Goal: Information Seeking & Learning: Learn about a topic

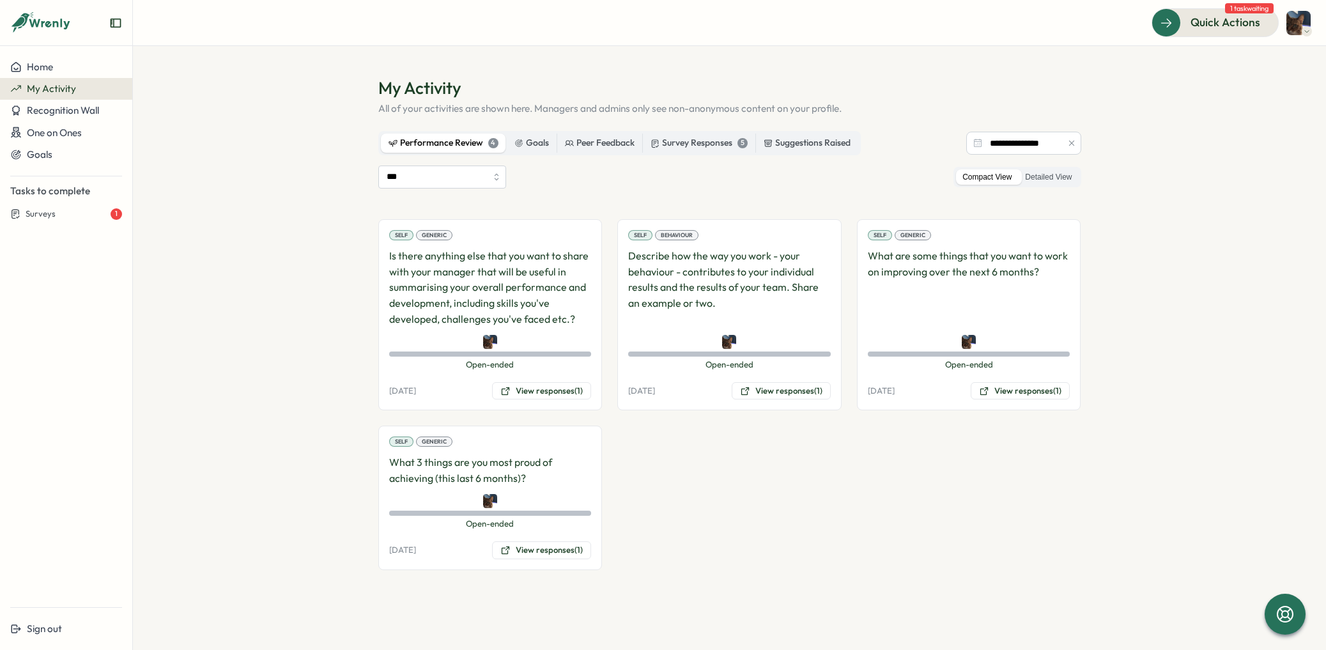
click at [445, 141] on div "Performance Review 4" at bounding box center [443, 143] width 110 height 14
click at [412, 487] on div "Self Generic What 3 things are you most proud of achieving (this last 6 months)…" at bounding box center [490, 498] width 224 height 144
click at [552, 556] on button "View responses (1)" at bounding box center [541, 550] width 99 height 18
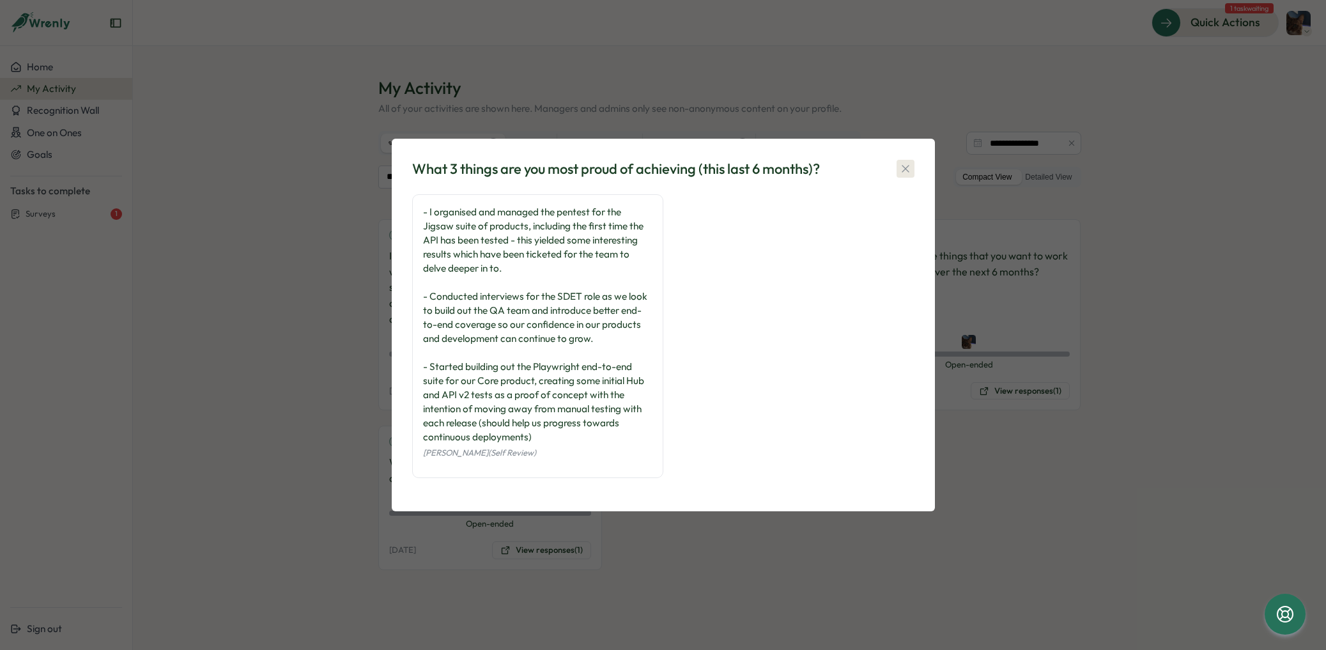
click at [911, 171] on icon "button" at bounding box center [905, 168] width 13 height 13
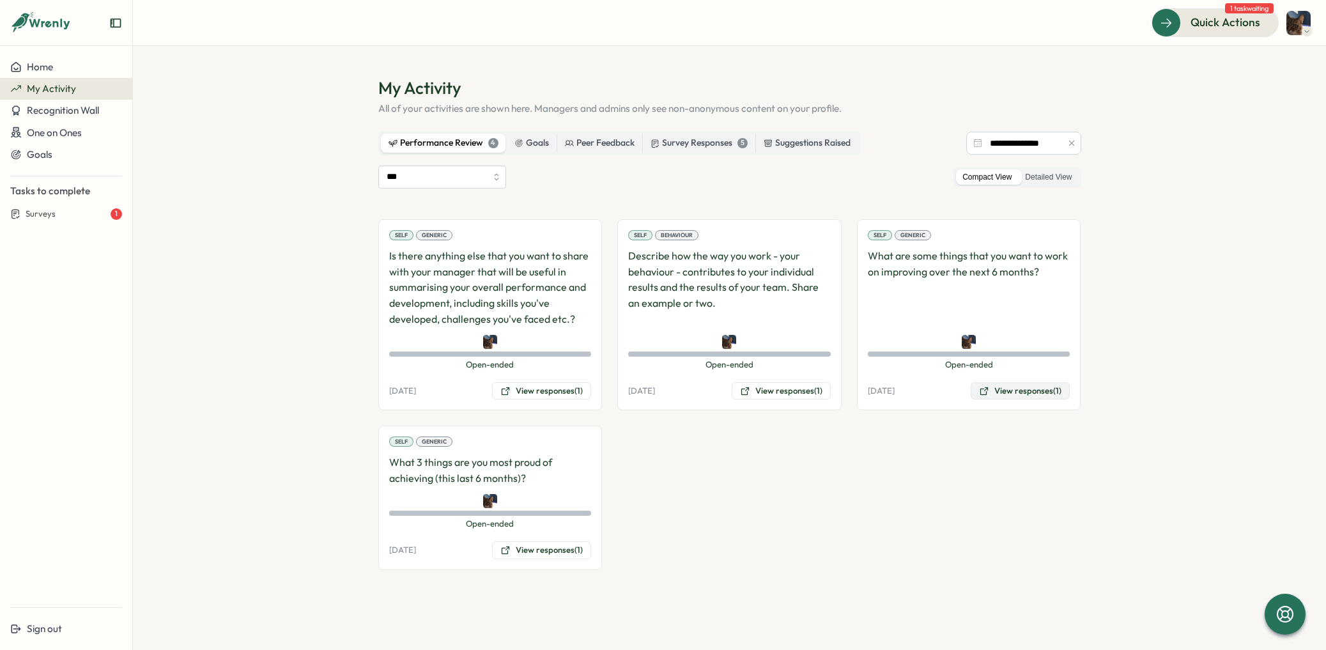
click at [1009, 393] on button "View responses (1)" at bounding box center [1020, 391] width 99 height 18
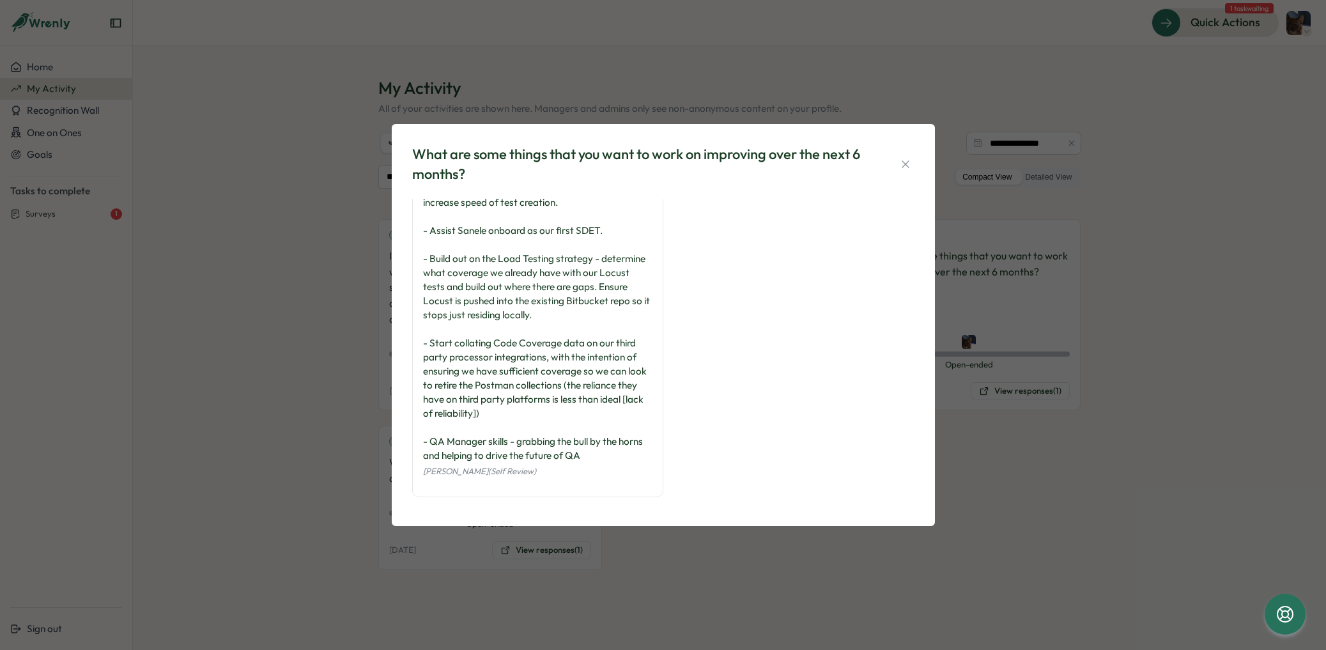
scroll to position [47, 0]
click at [903, 161] on icon "button" at bounding box center [905, 164] width 13 height 13
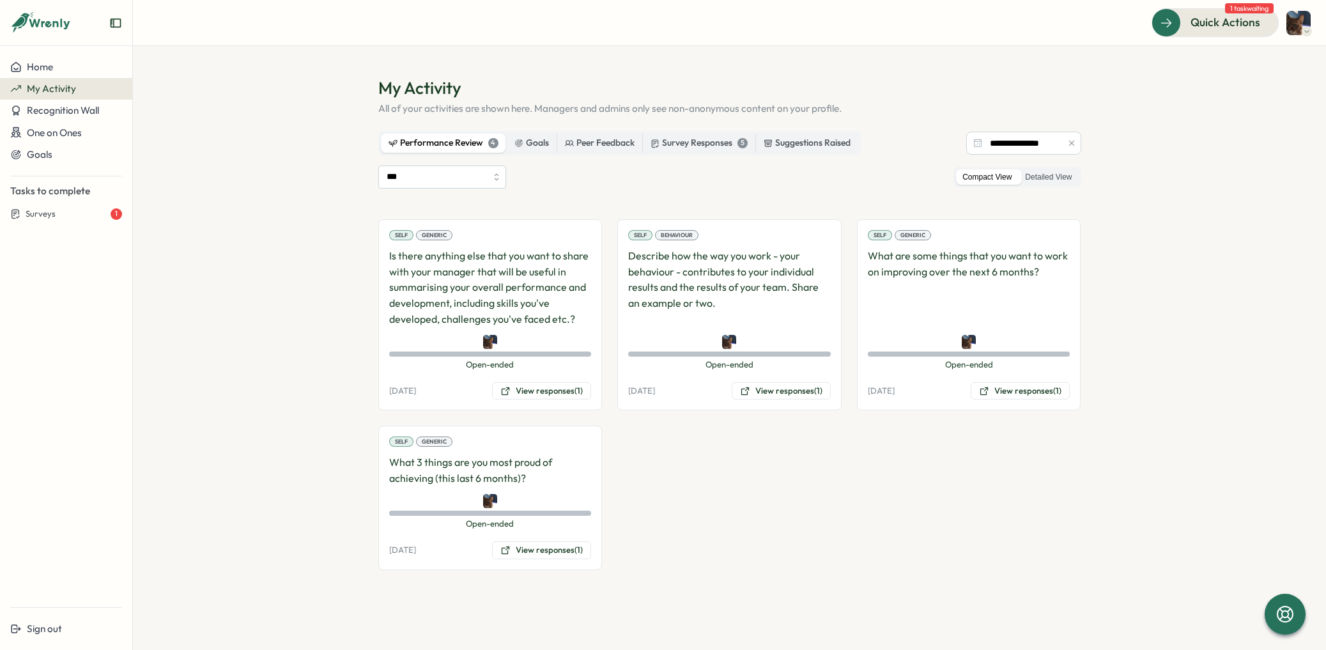
click at [721, 297] on p "Describe how the way you work - your behaviour - contributes to your individual…" at bounding box center [729, 287] width 203 height 79
click at [762, 395] on button "View responses (1)" at bounding box center [781, 391] width 99 height 18
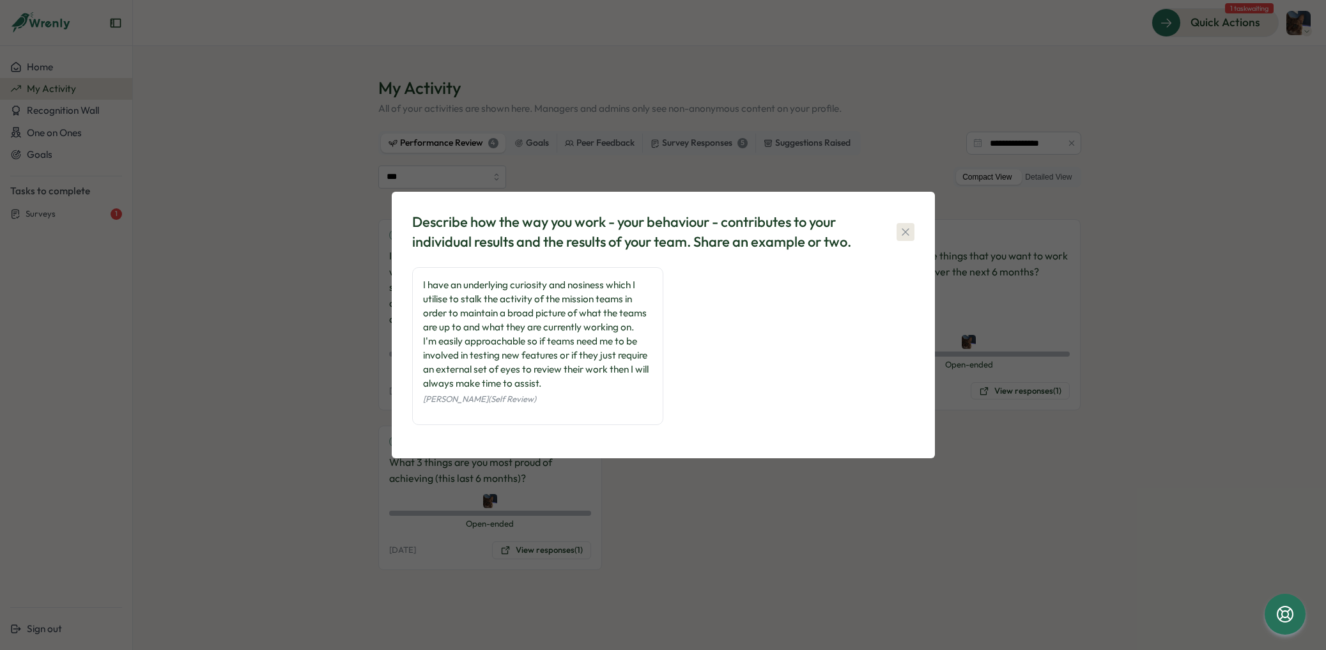
click at [900, 230] on icon "button" at bounding box center [905, 232] width 13 height 13
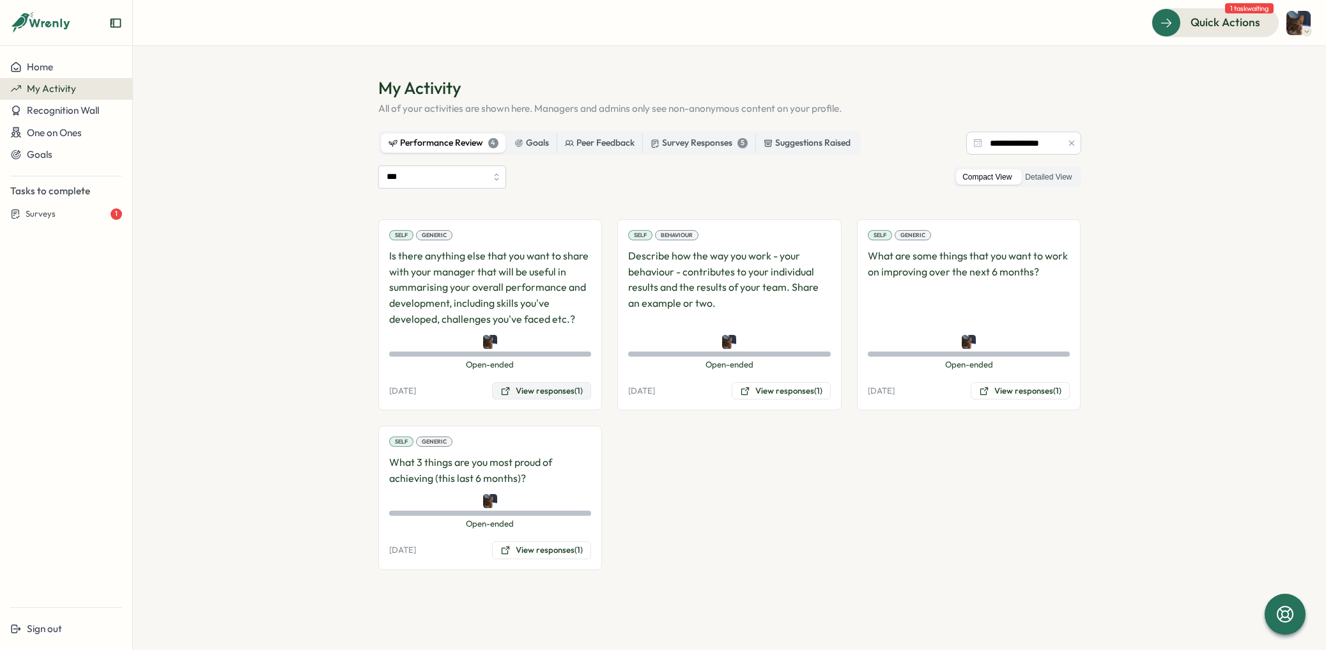
click at [531, 395] on button "View responses (1)" at bounding box center [541, 391] width 99 height 18
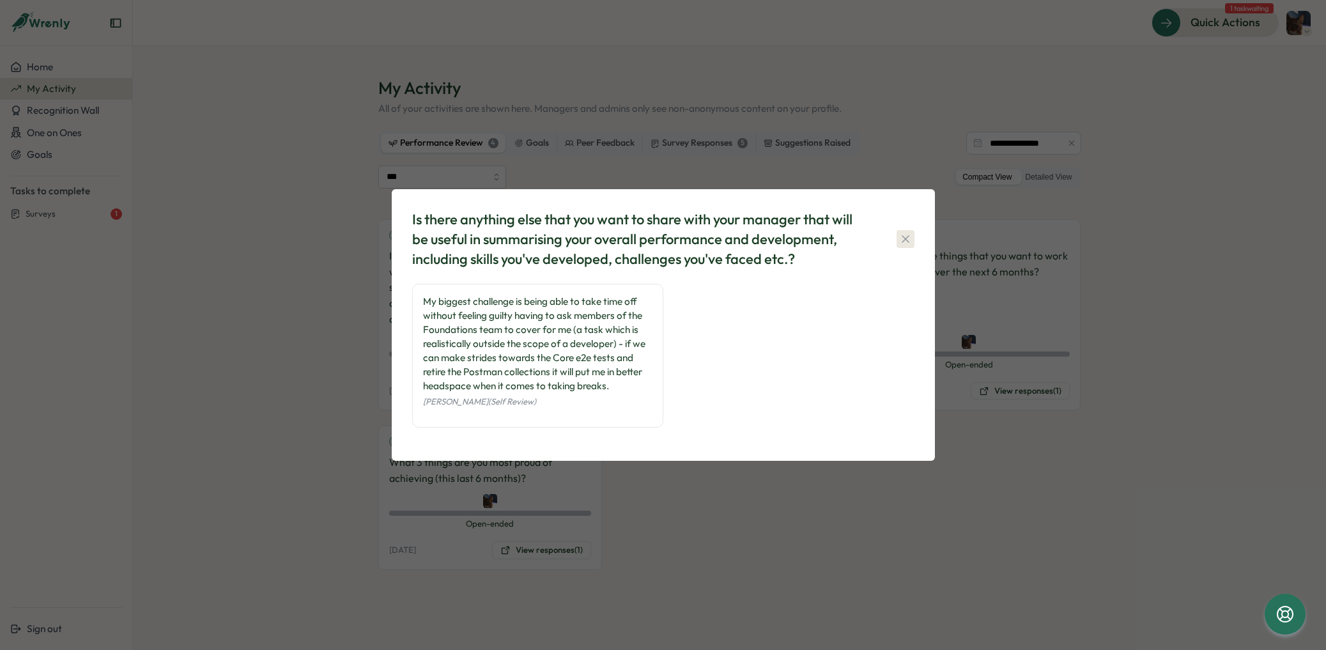
click at [901, 241] on icon "button" at bounding box center [905, 239] width 13 height 13
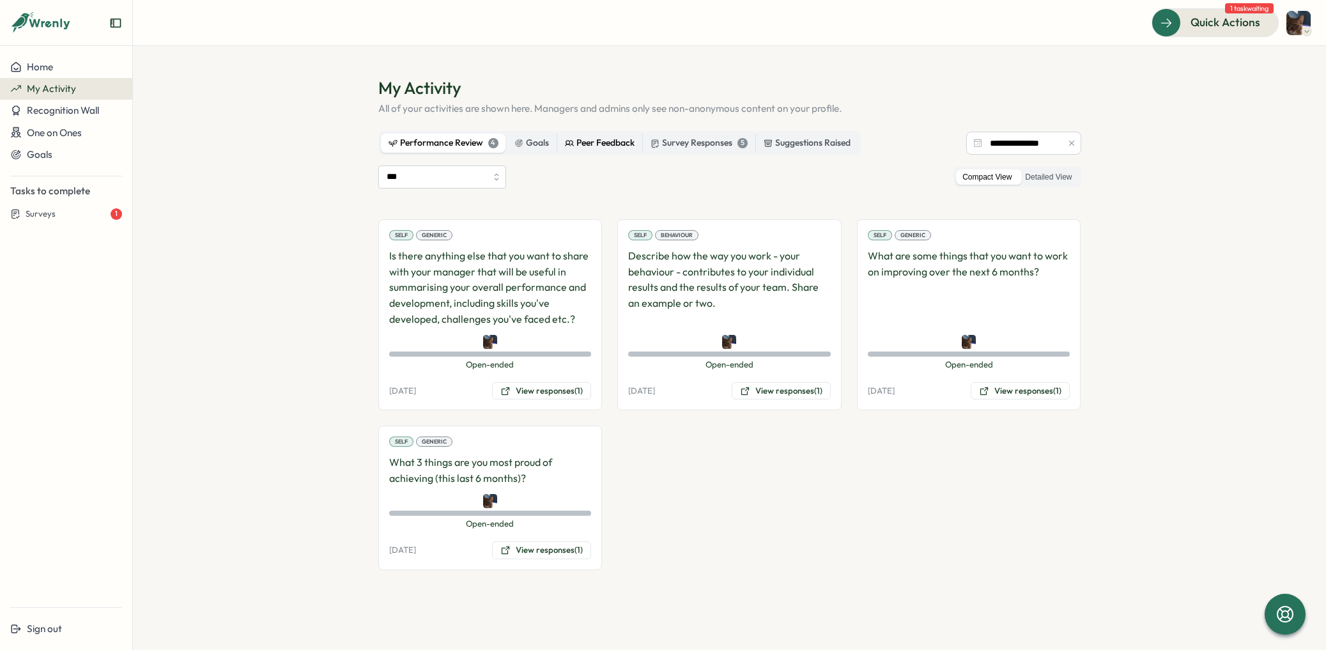
click at [602, 148] on div "Peer Feedback" at bounding box center [600, 143] width 70 height 14
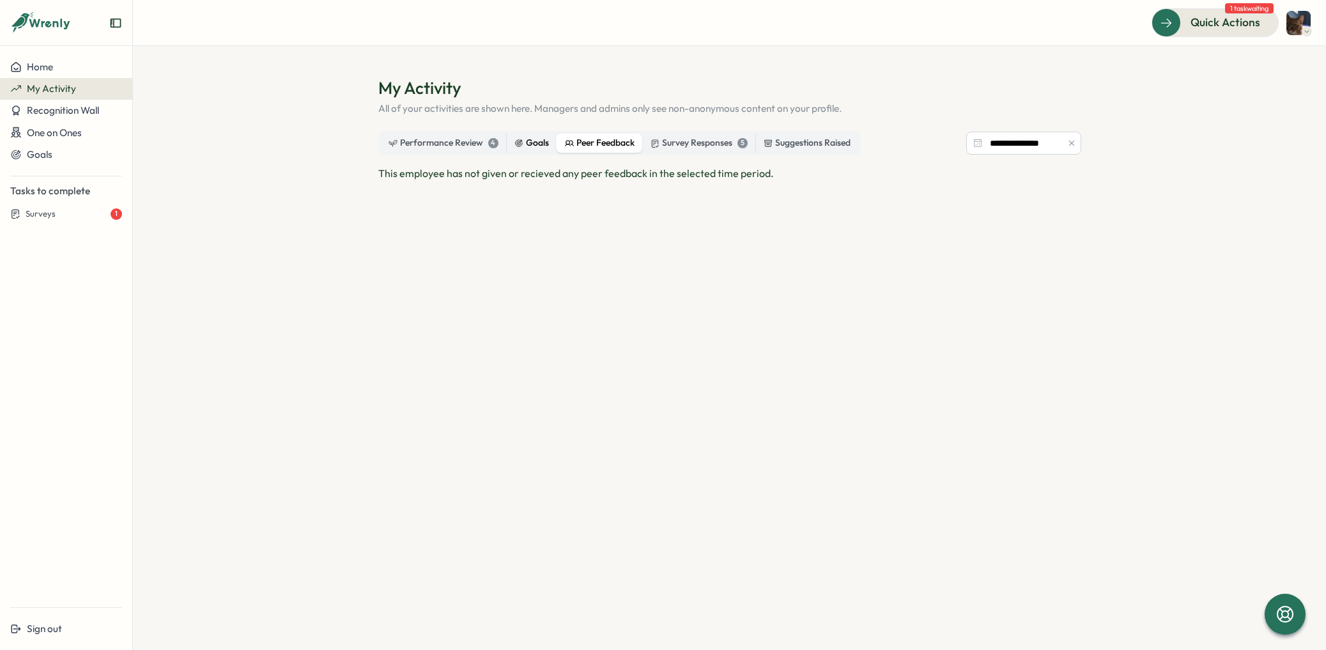
click at [527, 146] on div "Goals" at bounding box center [531, 143] width 35 height 14
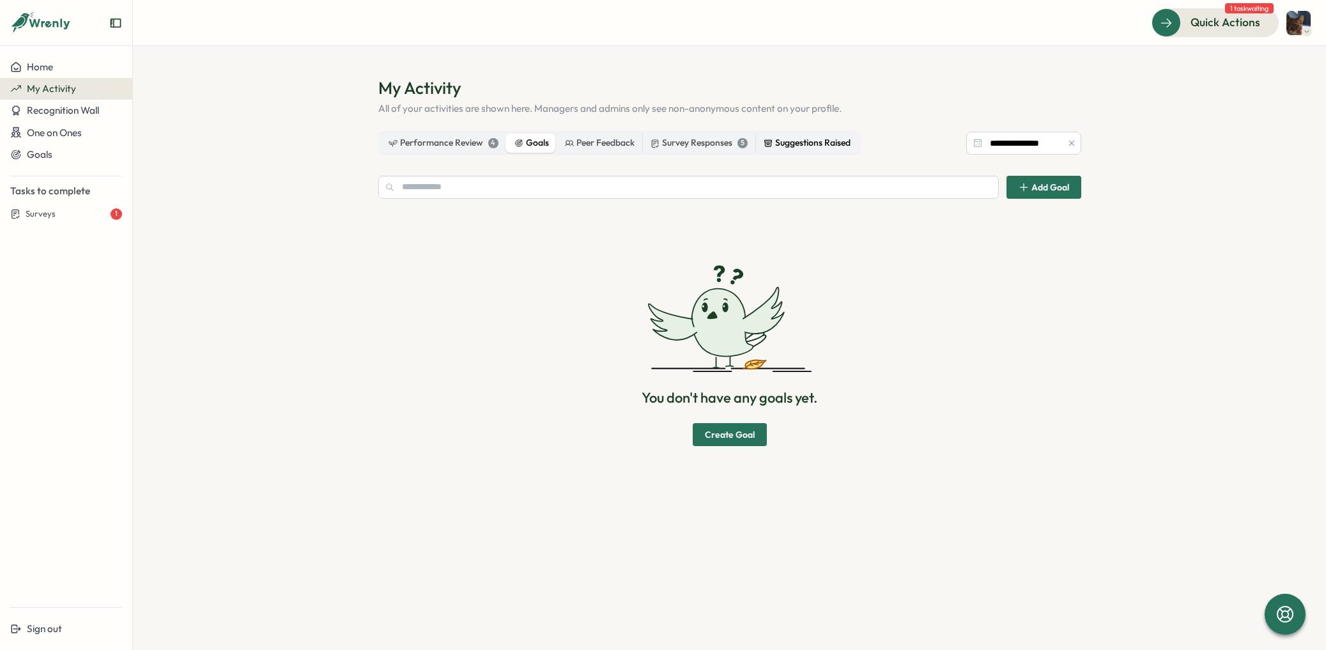
click at [788, 139] on div "Suggestions Raised" at bounding box center [807, 143] width 87 height 14
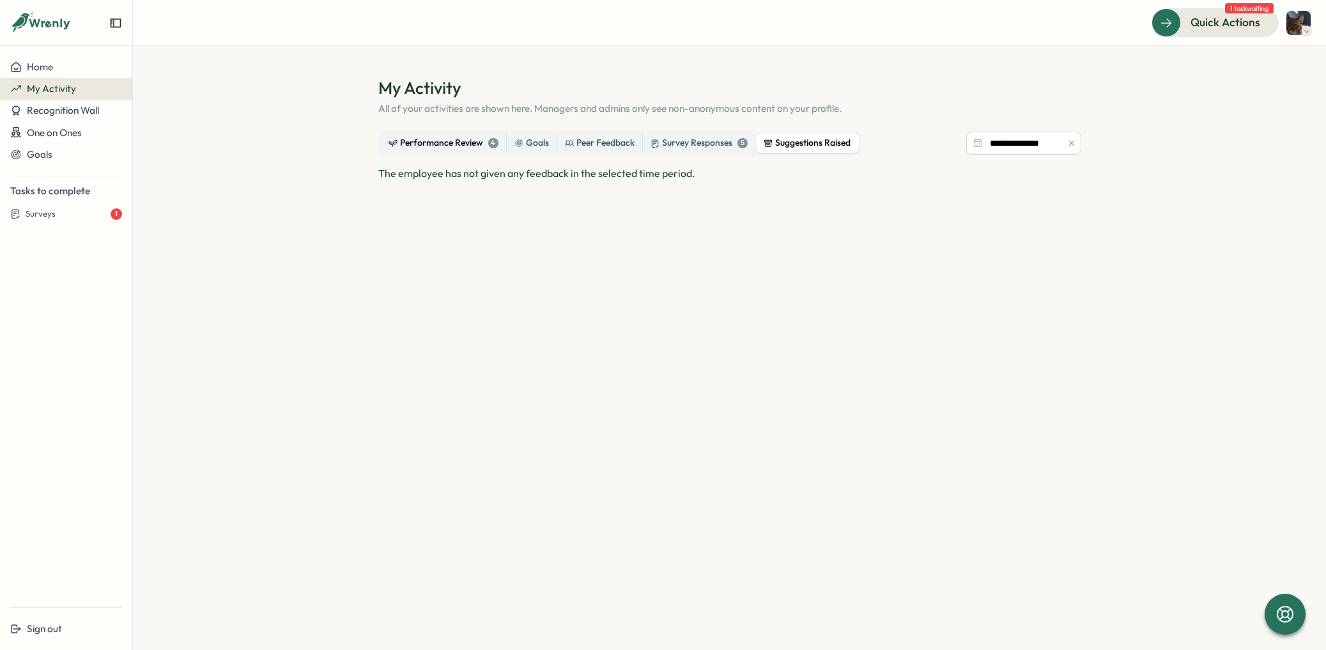
click at [458, 150] on label "Performance Review 4" at bounding box center [443, 143] width 125 height 19
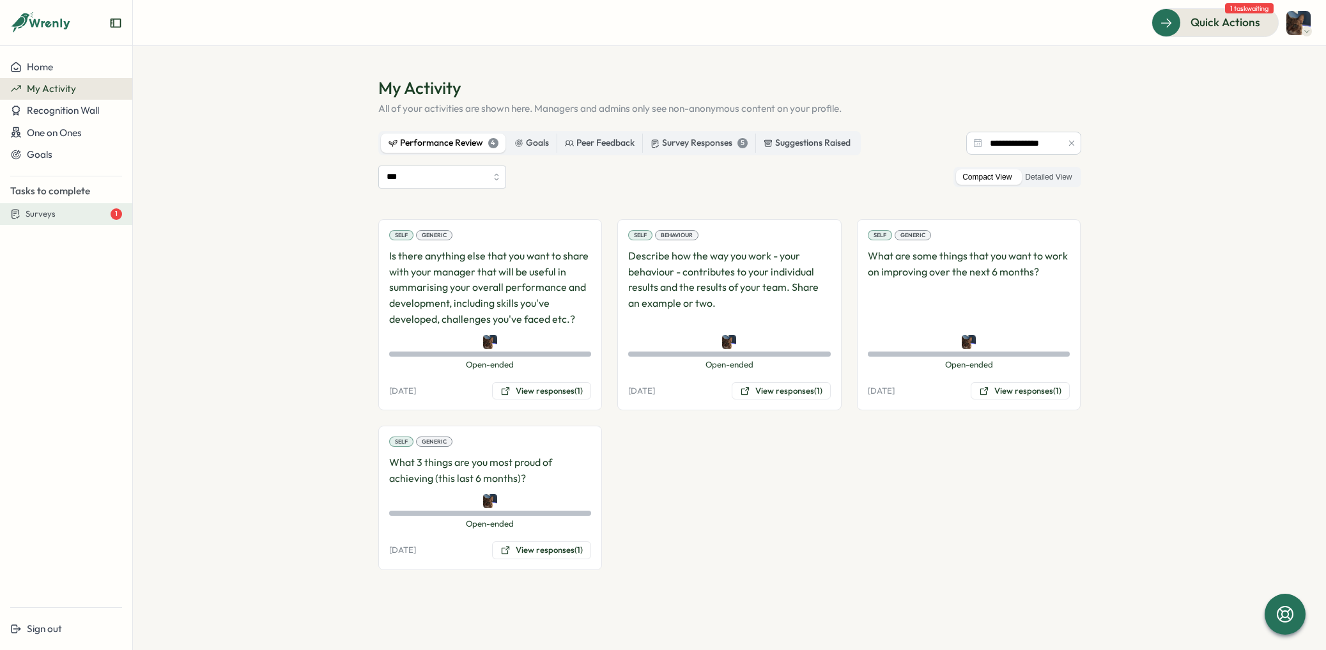
click at [44, 217] on span "Surveys" at bounding box center [41, 214] width 30 height 12
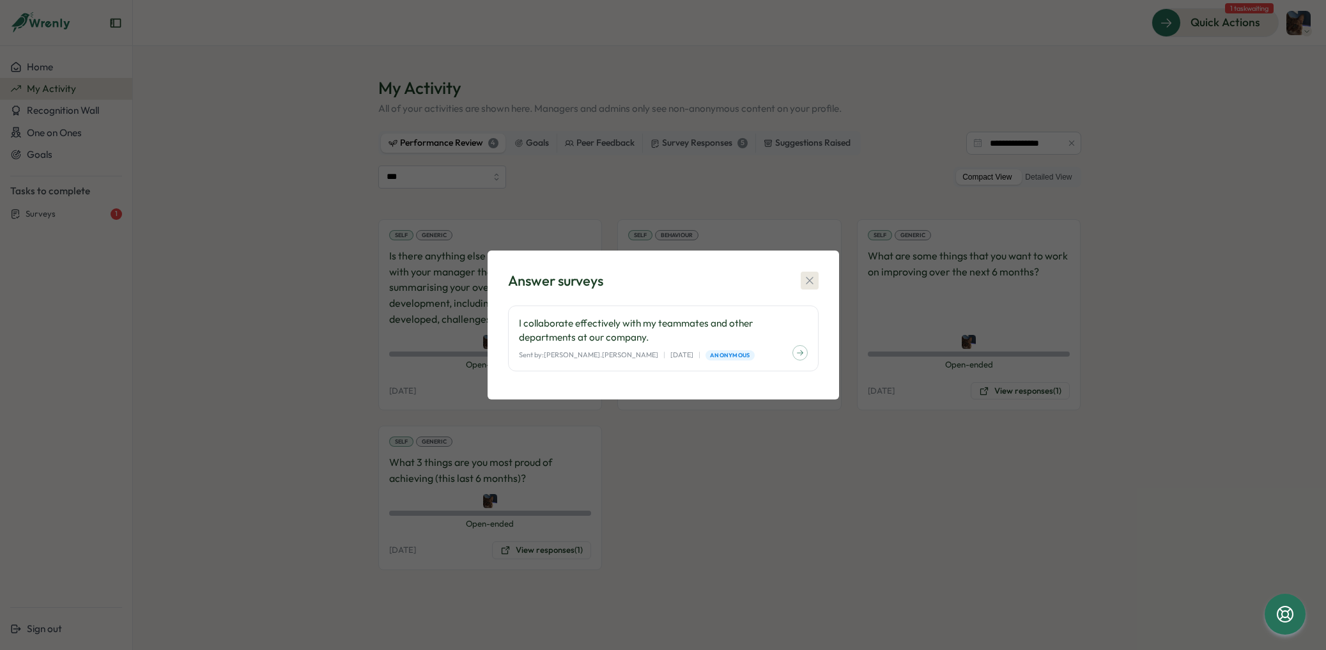
click at [808, 283] on icon "button" at bounding box center [809, 280] width 13 height 13
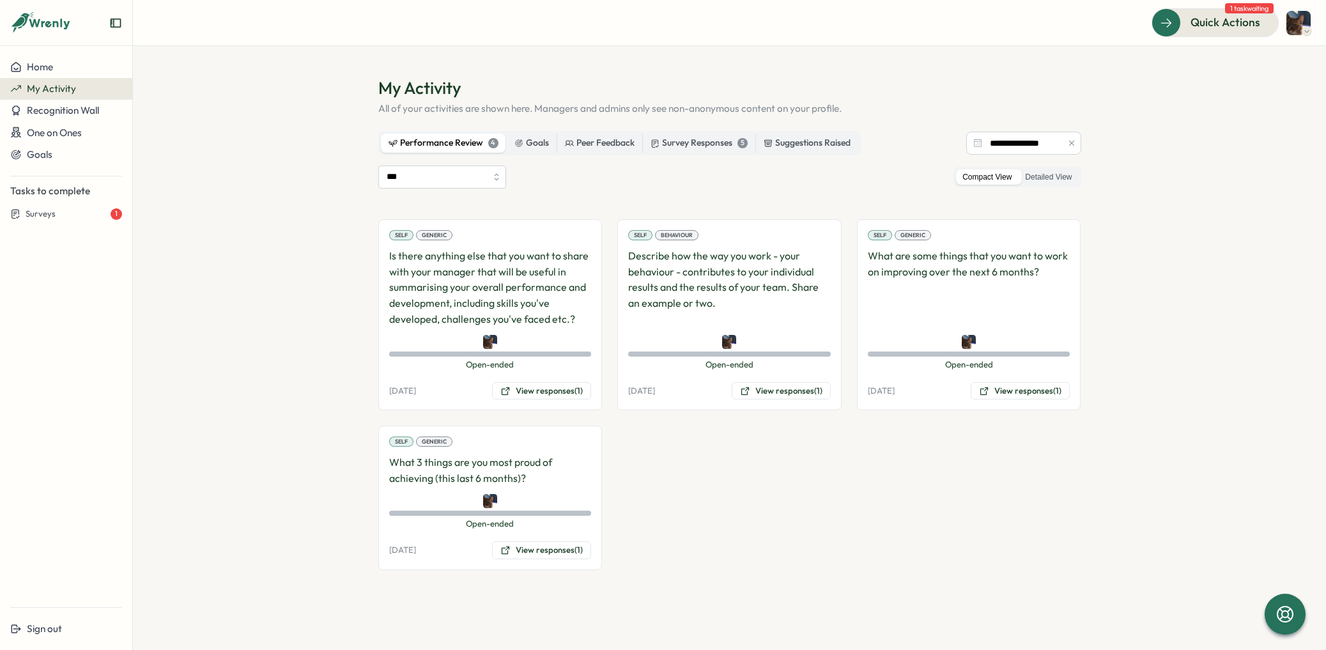
click at [360, 307] on section "**********" at bounding box center [729, 348] width 1193 height 604
